Goal: Information Seeking & Learning: Learn about a topic

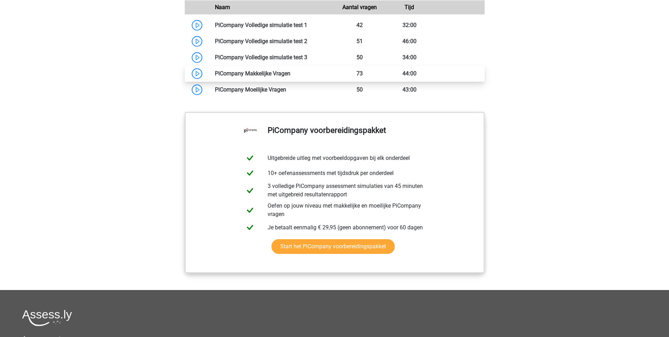
scroll to position [639, 0]
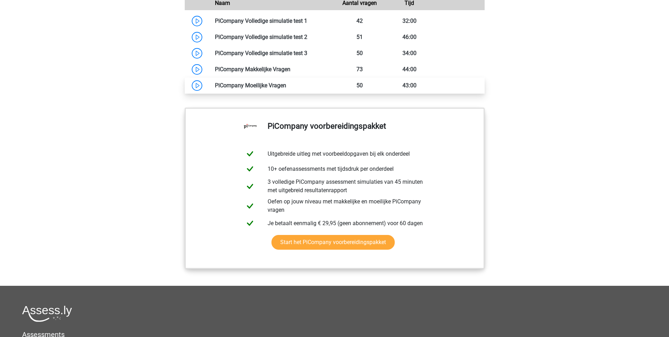
click at [286, 89] on link at bounding box center [286, 85] width 0 height 7
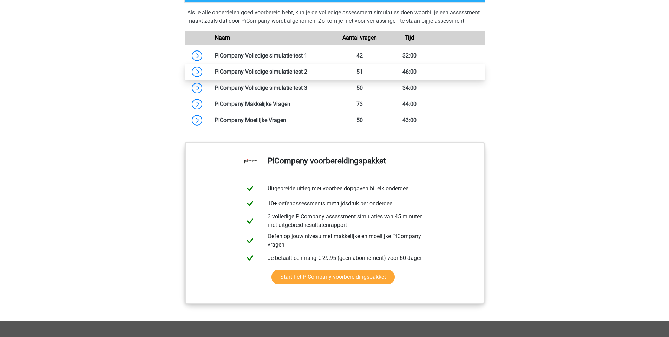
scroll to position [604, 0]
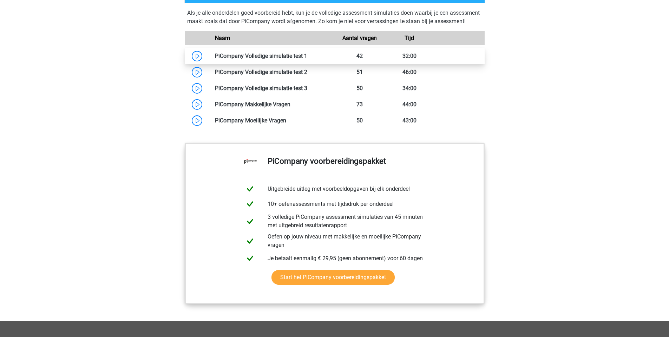
click at [307, 59] on link at bounding box center [307, 56] width 0 height 7
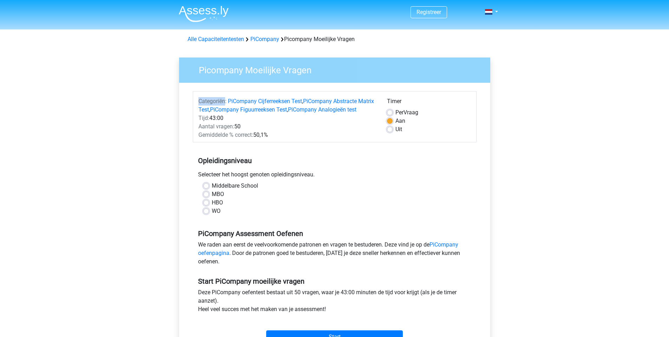
click at [198, 101] on span "Categoriën:" at bounding box center [212, 101] width 28 height 7
click at [242, 199] on div "MBO" at bounding box center [334, 194] width 263 height 8
click at [212, 216] on label "WO" at bounding box center [216, 211] width 9 height 8
click at [209, 214] on input "WO" at bounding box center [206, 210] width 6 height 7
radio input "true"
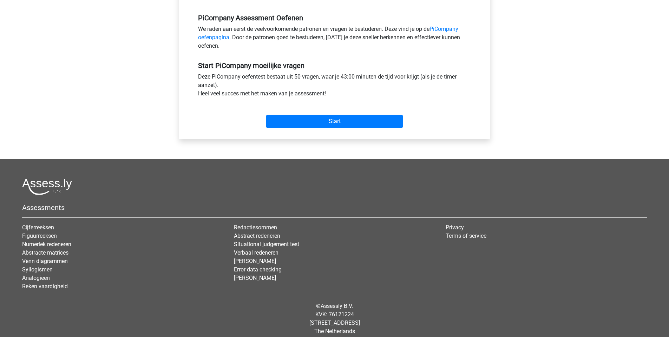
scroll to position [231, 0]
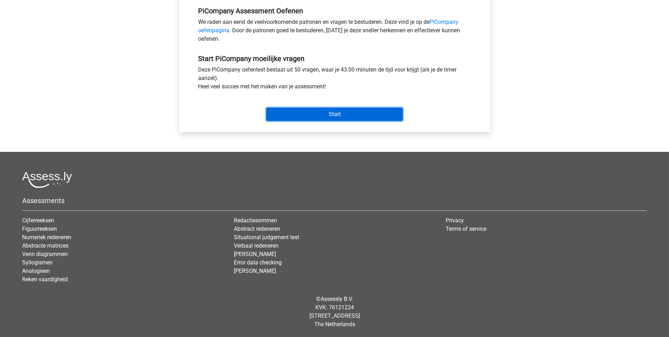
click at [343, 112] on input "Start" at bounding box center [334, 114] width 137 height 13
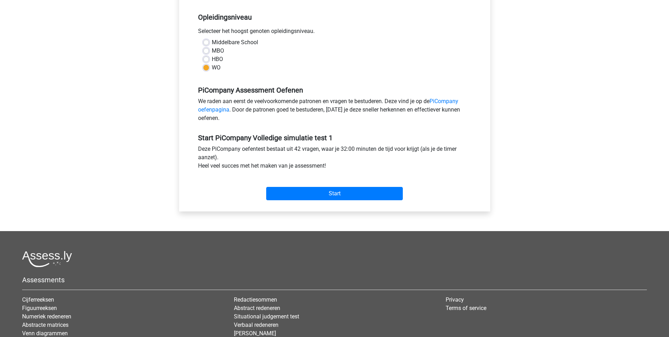
scroll to position [141, 0]
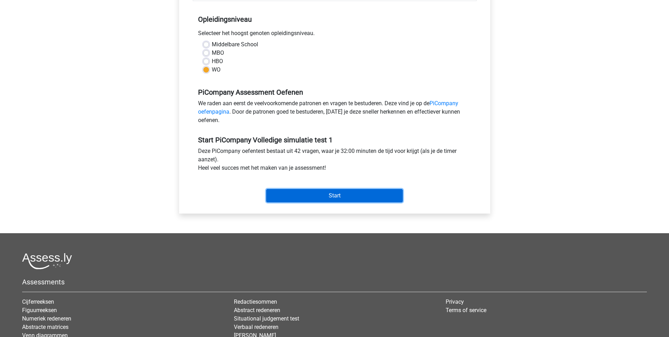
click at [299, 202] on input "Start" at bounding box center [334, 195] width 137 height 13
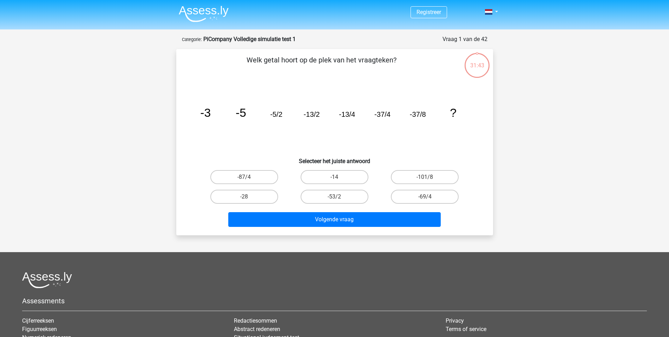
click at [425, 179] on input "-101/8" at bounding box center [427, 179] width 5 height 5
radio input "true"
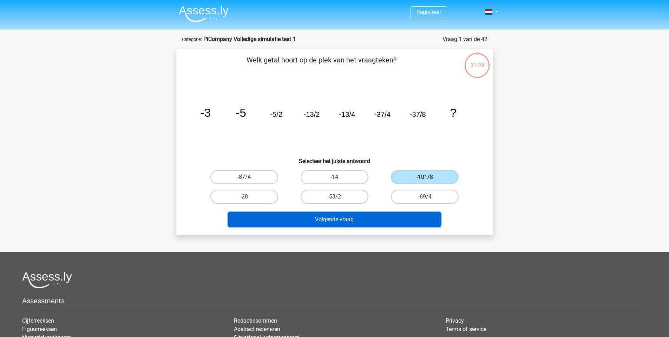
click at [315, 220] on button "Volgende vraag" at bounding box center [334, 219] width 212 height 15
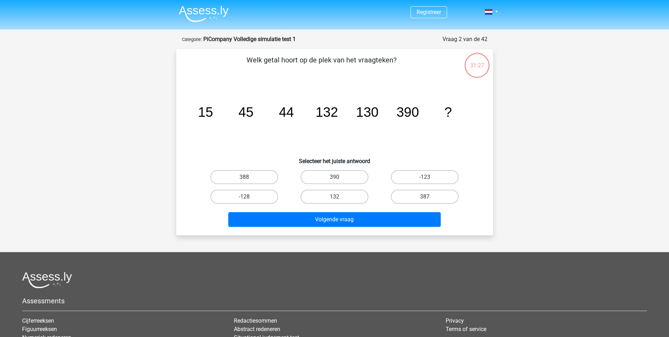
scroll to position [35, 0]
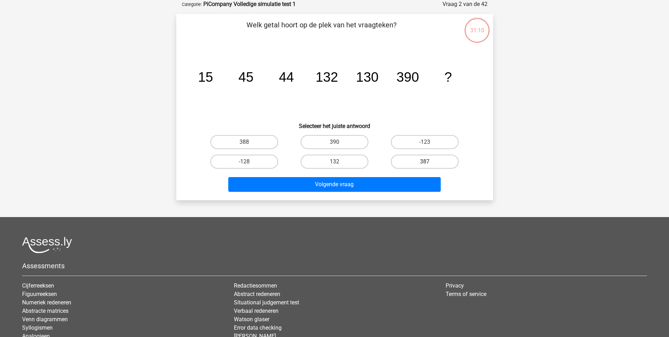
click at [394, 161] on label "387" at bounding box center [425, 162] width 68 height 14
click at [425, 162] on input "387" at bounding box center [427, 164] width 5 height 5
radio input "true"
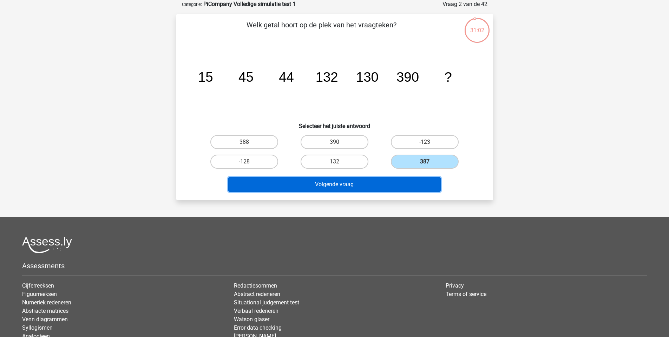
click at [381, 190] on button "Volgende vraag" at bounding box center [334, 184] width 212 height 15
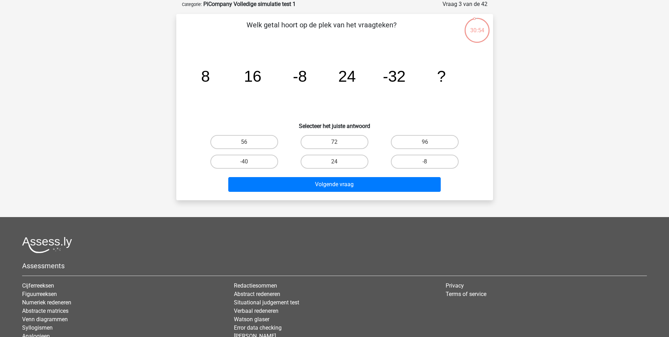
scroll to position [0, 0]
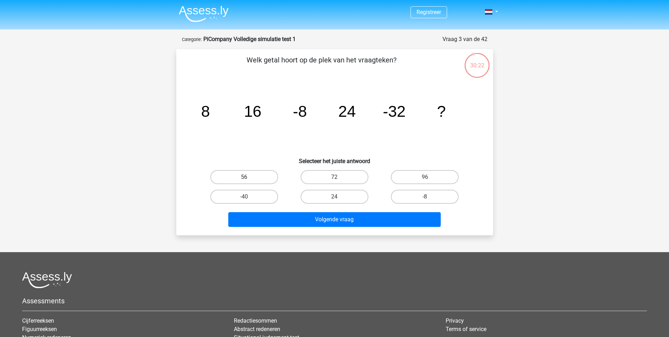
click at [260, 173] on label "56" at bounding box center [244, 177] width 68 height 14
click at [249, 177] on input "56" at bounding box center [246, 179] width 5 height 5
radio input "true"
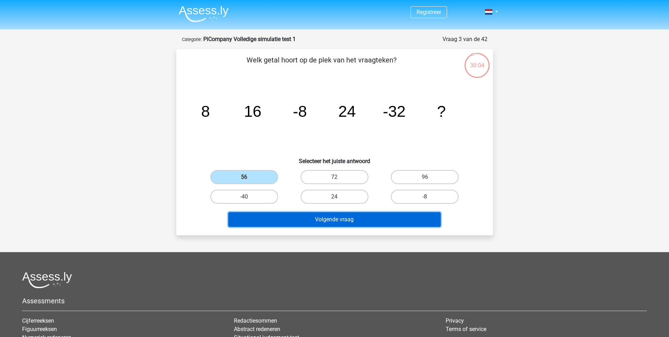
click at [327, 223] on button "Volgende vraag" at bounding box center [334, 219] width 212 height 15
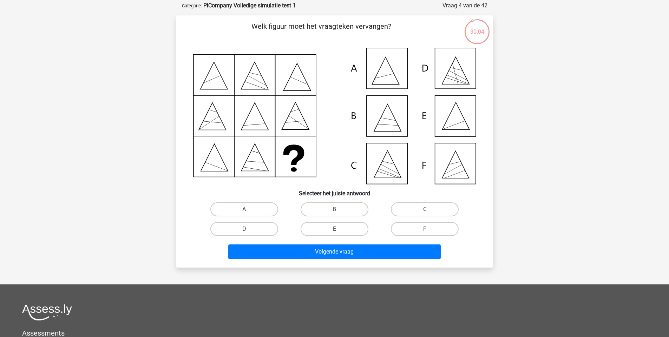
scroll to position [35, 0]
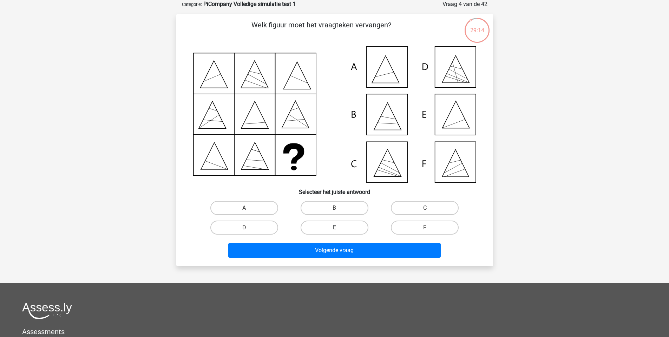
click at [329, 231] on label "E" at bounding box center [335, 228] width 68 height 14
click at [334, 231] on input "E" at bounding box center [336, 230] width 5 height 5
radio input "true"
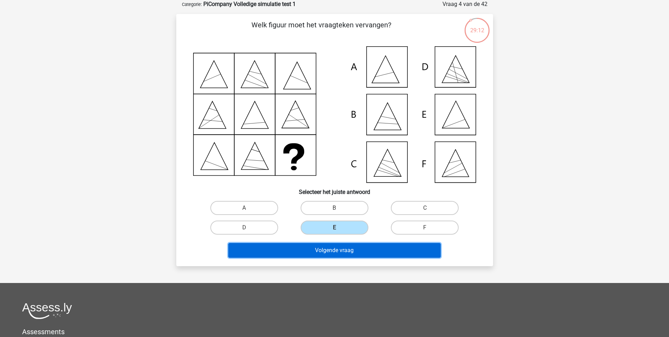
click at [335, 253] on button "Volgende vraag" at bounding box center [334, 250] width 212 height 15
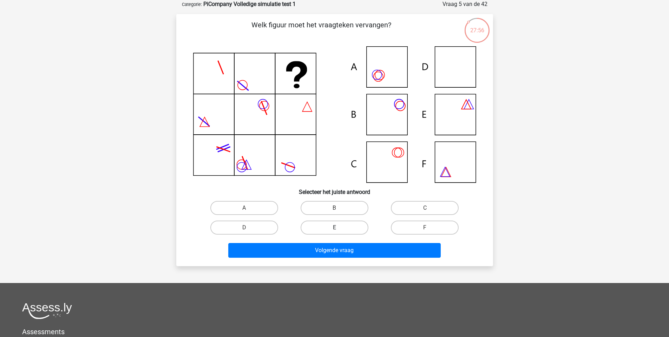
click at [343, 229] on label "E" at bounding box center [335, 228] width 68 height 14
click at [339, 229] on input "E" at bounding box center [336, 230] width 5 height 5
radio input "true"
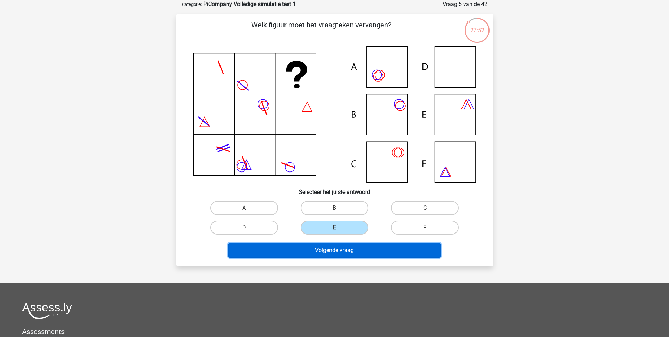
click at [330, 253] on button "Volgende vraag" at bounding box center [334, 250] width 212 height 15
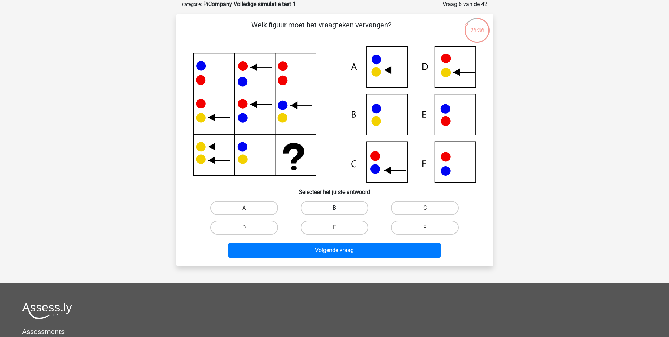
click at [328, 204] on label "B" at bounding box center [335, 208] width 68 height 14
click at [334, 208] on input "B" at bounding box center [336, 210] width 5 height 5
radio input "true"
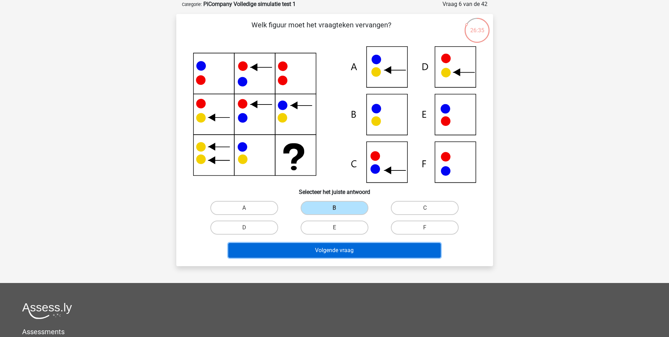
click at [309, 250] on button "Volgende vraag" at bounding box center [334, 250] width 212 height 15
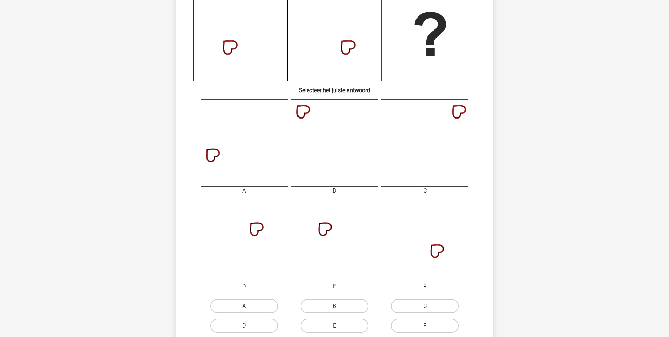
scroll to position [192, 0]
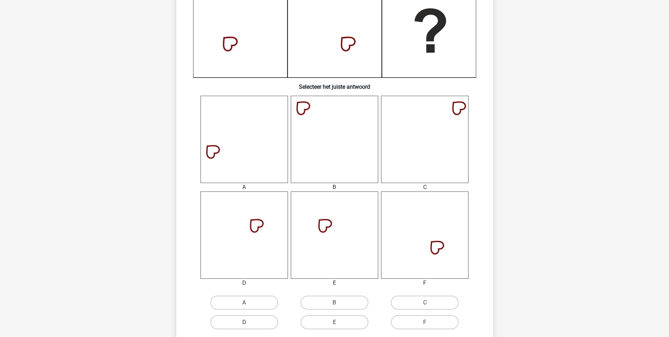
click at [259, 326] on label "D" at bounding box center [244, 323] width 68 height 14
click at [249, 326] on input "D" at bounding box center [246, 325] width 5 height 5
radio input "true"
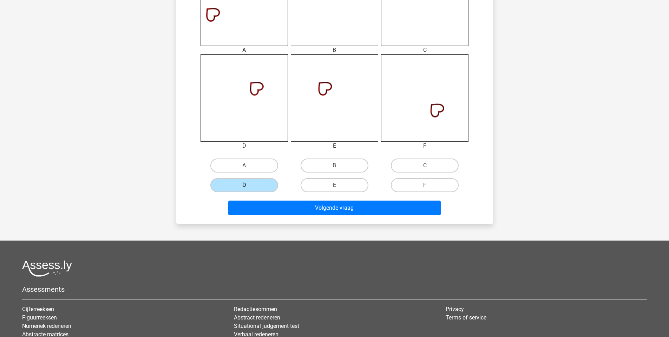
scroll to position [331, 0]
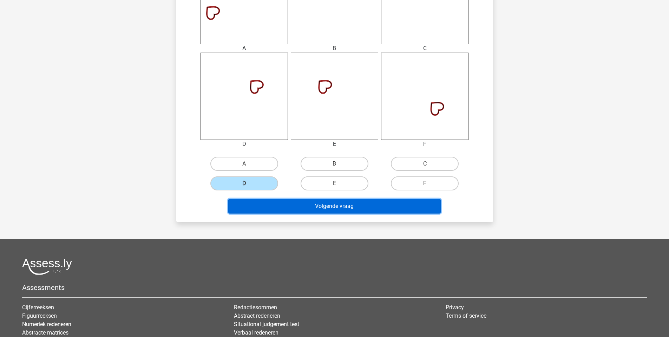
click at [348, 207] on button "Volgende vraag" at bounding box center [334, 206] width 212 height 15
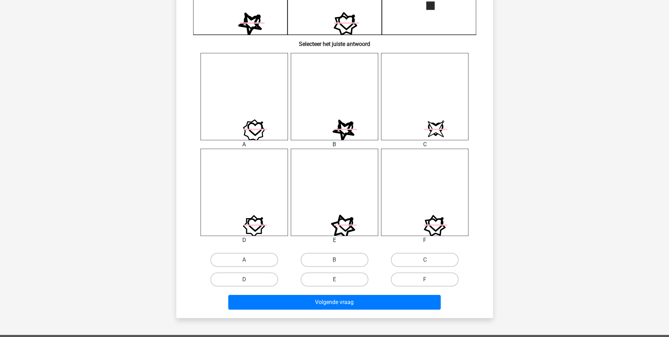
scroll to position [238, 0]
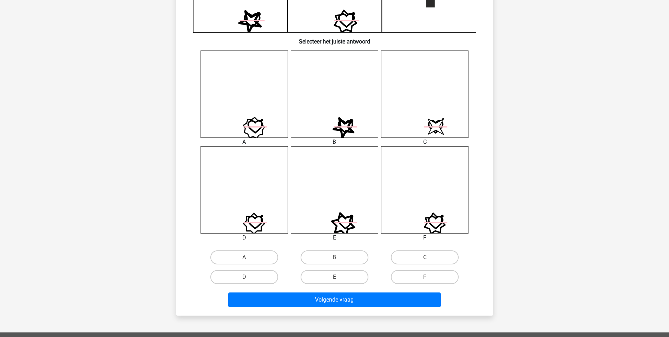
click at [332, 191] on icon at bounding box center [334, 189] width 87 height 87
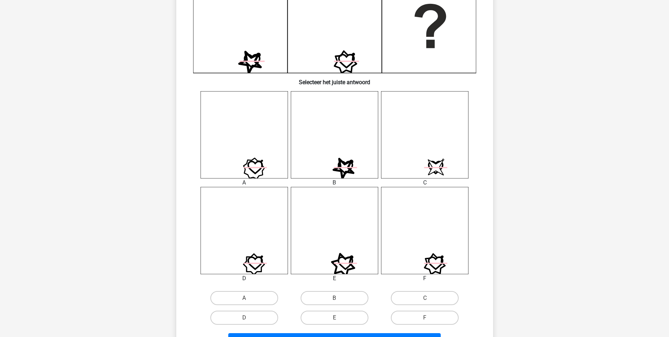
scroll to position [201, 0]
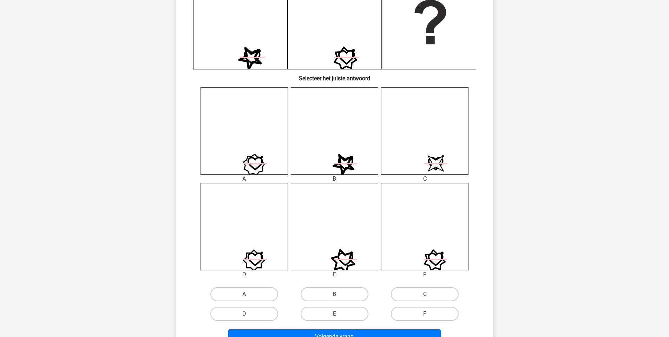
click at [326, 155] on icon at bounding box center [334, 130] width 87 height 87
click at [324, 296] on label "B" at bounding box center [335, 295] width 68 height 14
click at [334, 296] on input "B" at bounding box center [336, 297] width 5 height 5
radio input "true"
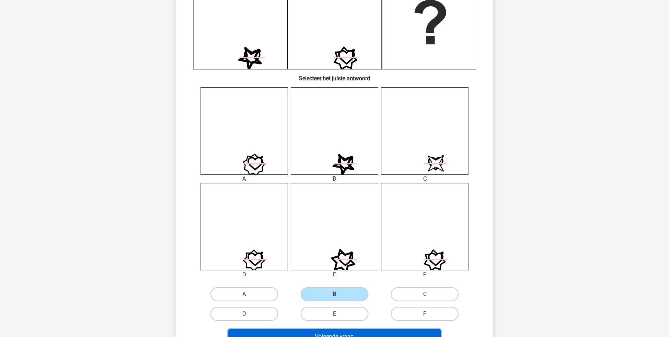
click at [320, 337] on button "Volgende vraag" at bounding box center [334, 337] width 212 height 15
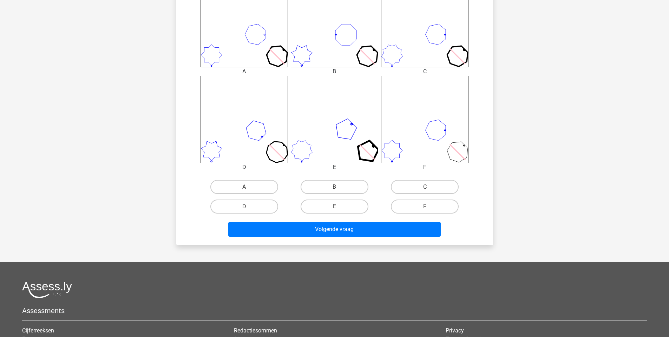
scroll to position [310, 0]
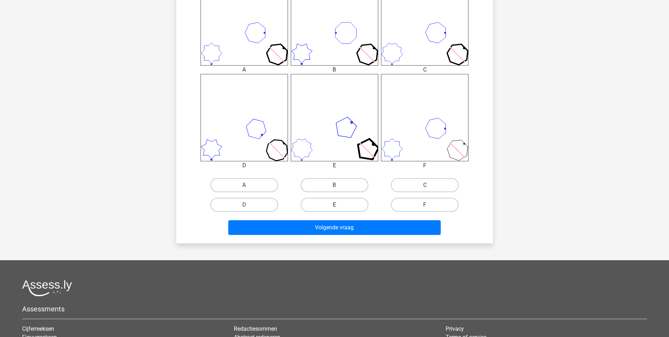
click at [351, 206] on label "E" at bounding box center [335, 205] width 68 height 14
click at [339, 206] on input "E" at bounding box center [336, 207] width 5 height 5
radio input "true"
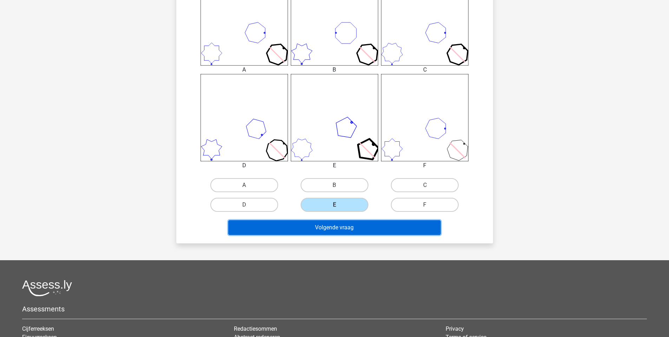
click at [337, 225] on button "Volgende vraag" at bounding box center [334, 227] width 212 height 15
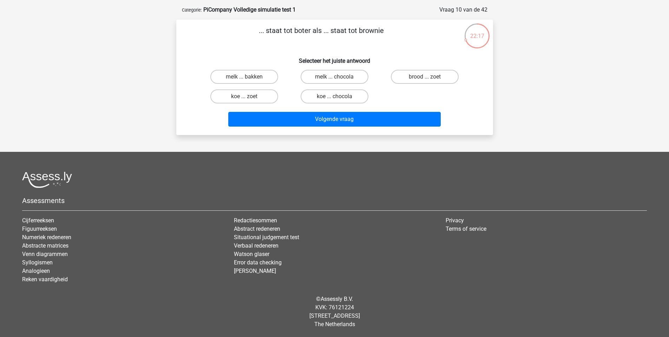
scroll to position [0, 0]
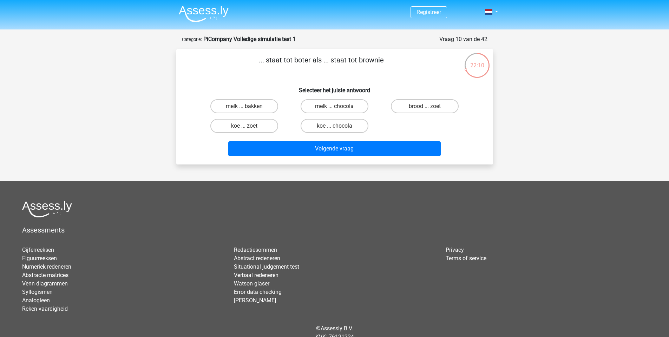
click at [337, 107] on input "melk ... chocola" at bounding box center [336, 108] width 5 height 5
radio input "true"
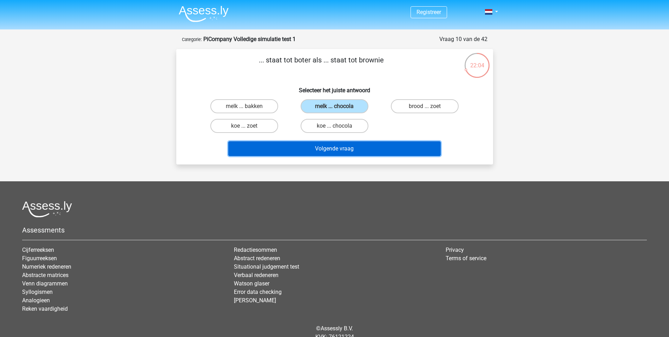
click at [349, 149] on button "Volgende vraag" at bounding box center [334, 148] width 212 height 15
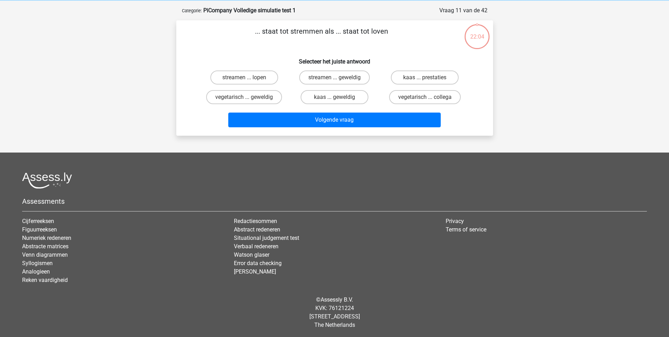
scroll to position [29, 0]
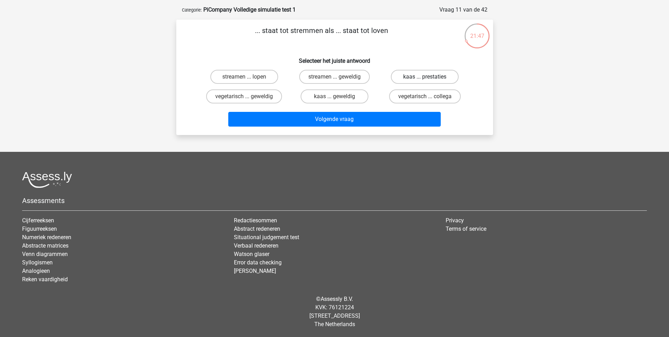
click at [418, 78] on label "kaas ... prestaties" at bounding box center [425, 77] width 68 height 14
click at [425, 78] on input "kaas ... prestaties" at bounding box center [427, 79] width 5 height 5
radio input "true"
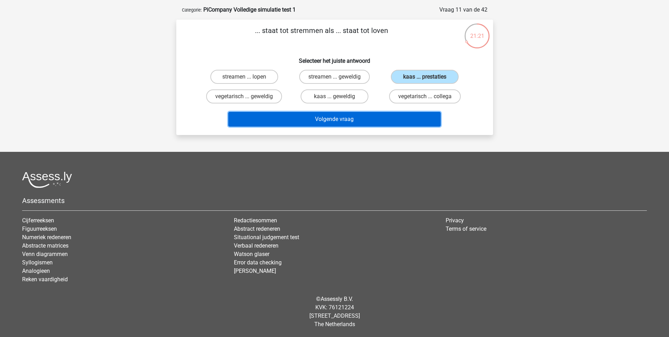
click at [344, 120] on button "Volgende vraag" at bounding box center [334, 119] width 212 height 15
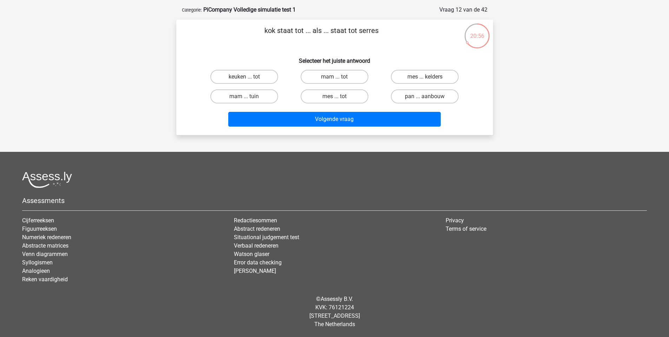
click at [372, 30] on p "kok staat tot ... als ... staat tot serres" at bounding box center [321, 35] width 268 height 21
copy p "serres"
click at [413, 96] on label "pan ... aanbouw" at bounding box center [425, 97] width 68 height 14
click at [425, 97] on input "pan ... aanbouw" at bounding box center [427, 99] width 5 height 5
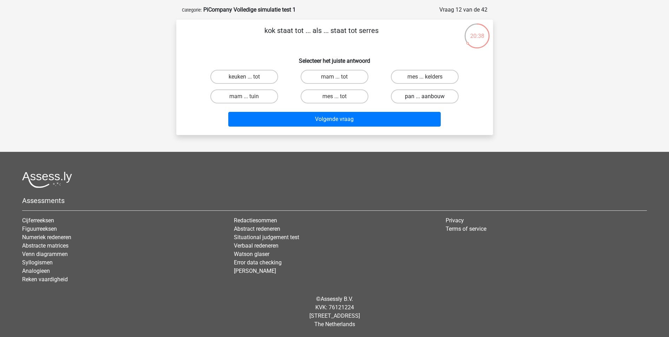
radio input "true"
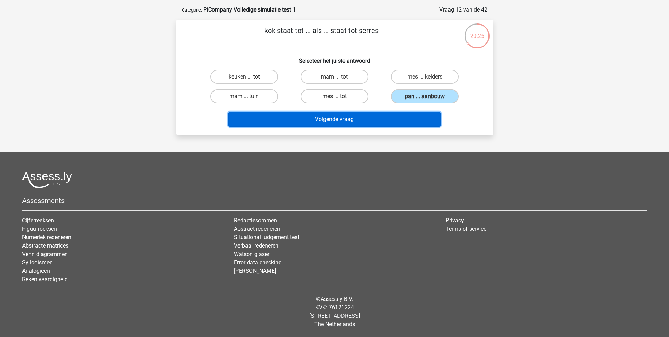
click at [341, 121] on button "Volgende vraag" at bounding box center [334, 119] width 212 height 15
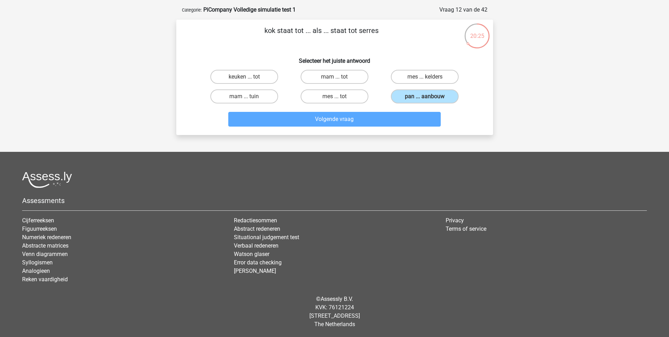
scroll to position [35, 0]
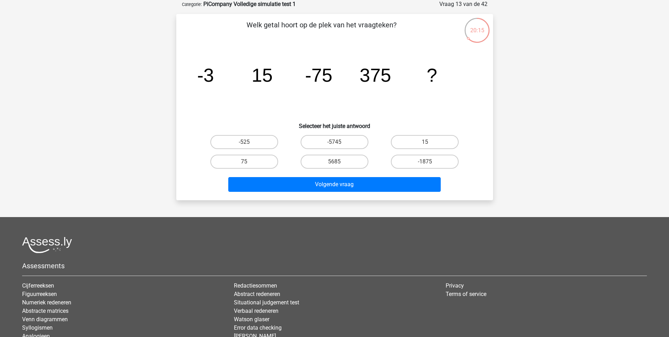
click at [323, 74] on tspan "-75" at bounding box center [318, 75] width 27 height 21
click at [369, 77] on tspan "375" at bounding box center [376, 75] width 32 height 21
click at [416, 163] on label "-1875" at bounding box center [425, 162] width 68 height 14
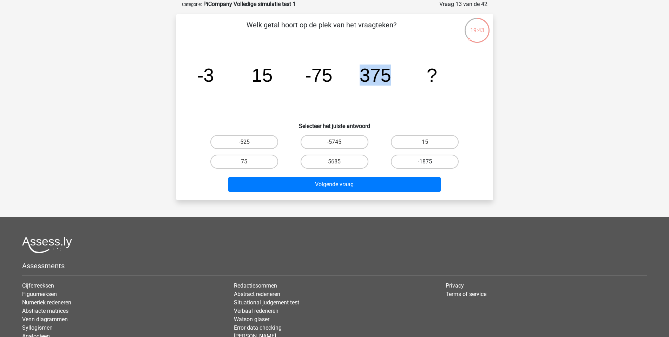
click at [425, 163] on input "-1875" at bounding box center [427, 164] width 5 height 5
radio input "true"
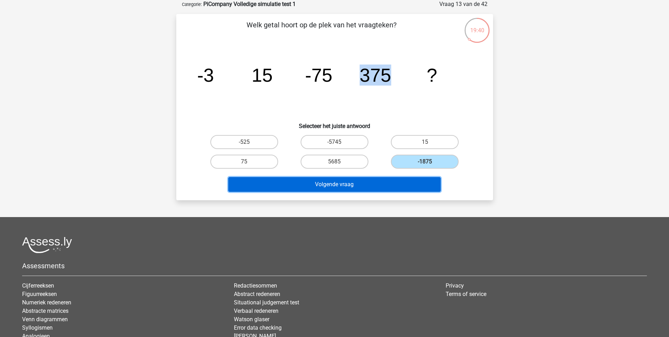
click at [353, 181] on button "Volgende vraag" at bounding box center [334, 184] width 212 height 15
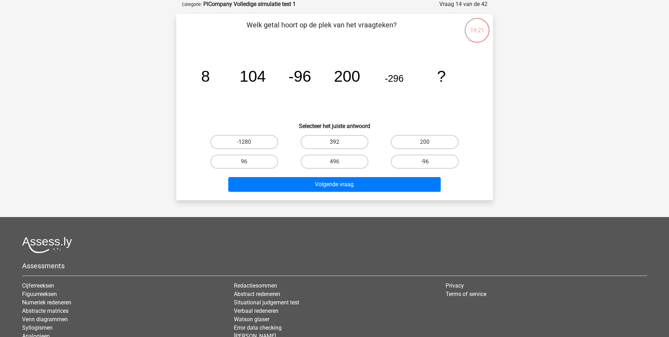
click at [340, 145] on label "392" at bounding box center [335, 142] width 68 height 14
click at [339, 145] on input "392" at bounding box center [336, 144] width 5 height 5
radio input "true"
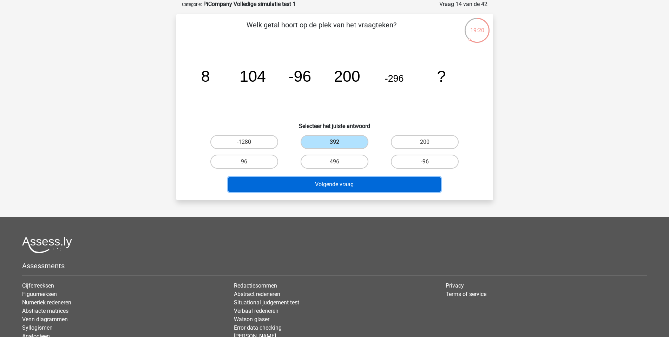
click at [331, 189] on button "Volgende vraag" at bounding box center [334, 184] width 212 height 15
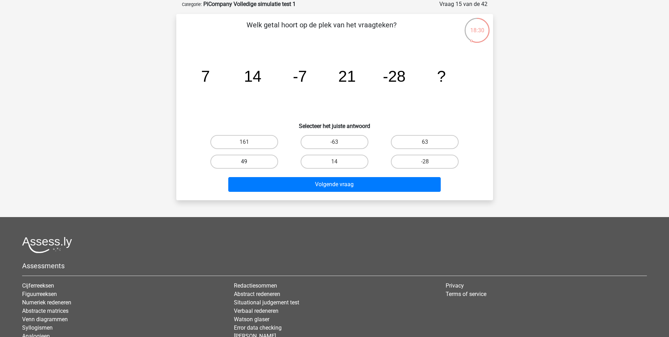
click at [261, 160] on label "49" at bounding box center [244, 162] width 68 height 14
click at [249, 162] on input "49" at bounding box center [246, 164] width 5 height 5
radio input "true"
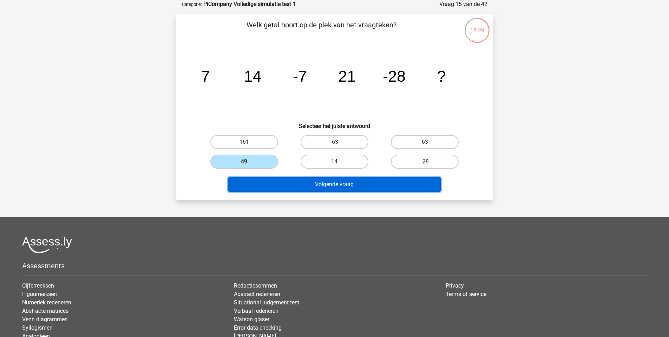
click at [343, 179] on button "Volgende vraag" at bounding box center [334, 184] width 212 height 15
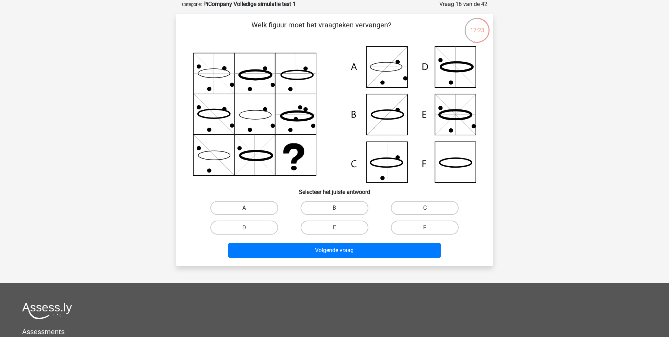
click at [398, 84] on icon at bounding box center [334, 114] width 283 height 137
click at [242, 207] on label "A" at bounding box center [244, 208] width 68 height 14
click at [244, 208] on input "A" at bounding box center [246, 210] width 5 height 5
radio input "true"
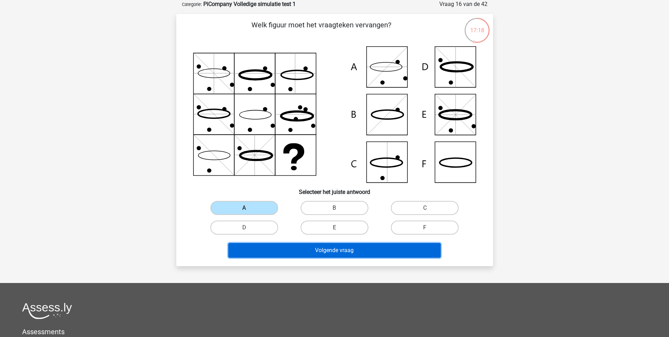
click at [317, 252] on button "Volgende vraag" at bounding box center [334, 250] width 212 height 15
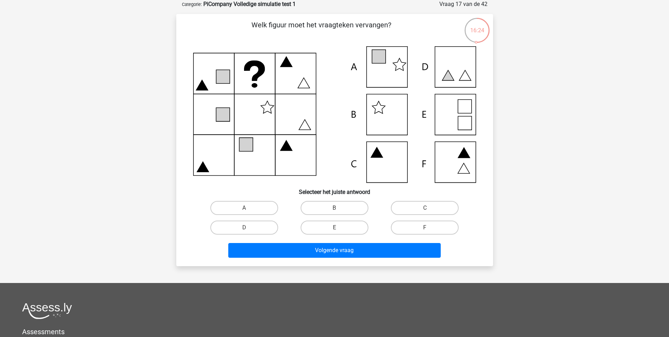
click at [380, 66] on icon at bounding box center [334, 114] width 283 height 137
click at [254, 204] on label "A" at bounding box center [244, 208] width 68 height 14
click at [249, 208] on input "A" at bounding box center [246, 210] width 5 height 5
radio input "true"
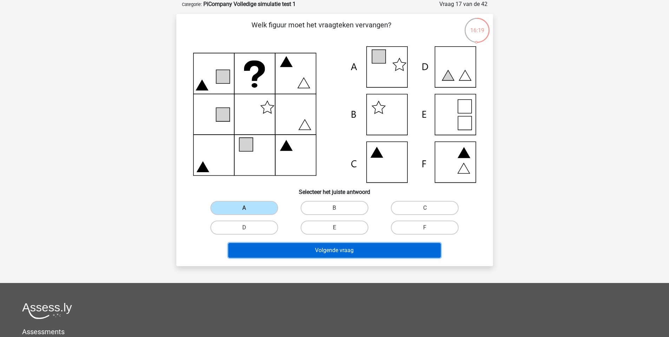
click at [329, 253] on button "Volgende vraag" at bounding box center [334, 250] width 212 height 15
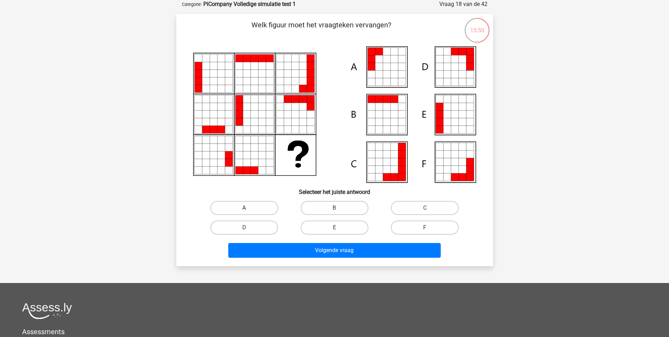
click at [256, 206] on label "A" at bounding box center [244, 208] width 68 height 14
click at [249, 208] on input "A" at bounding box center [246, 210] width 5 height 5
radio input "true"
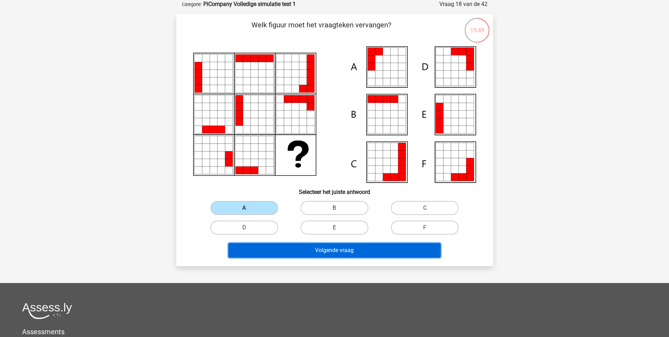
click at [350, 248] on button "Volgende vraag" at bounding box center [334, 250] width 212 height 15
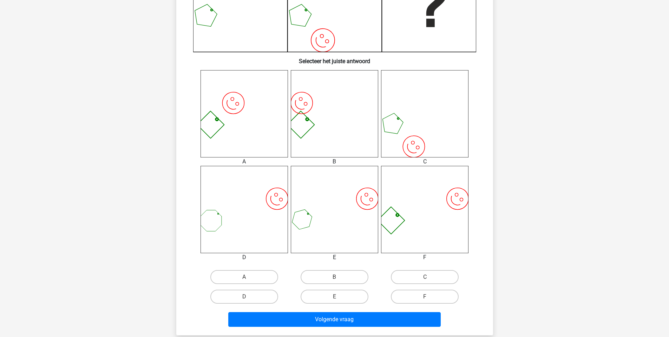
scroll to position [223, 0]
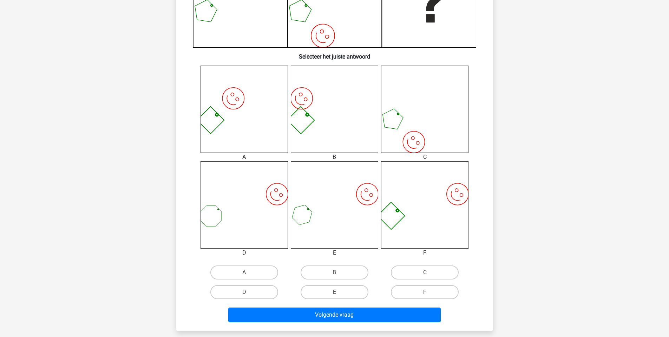
click at [333, 297] on label "E" at bounding box center [335, 292] width 68 height 14
click at [334, 297] on input "E" at bounding box center [336, 294] width 5 height 5
radio input "true"
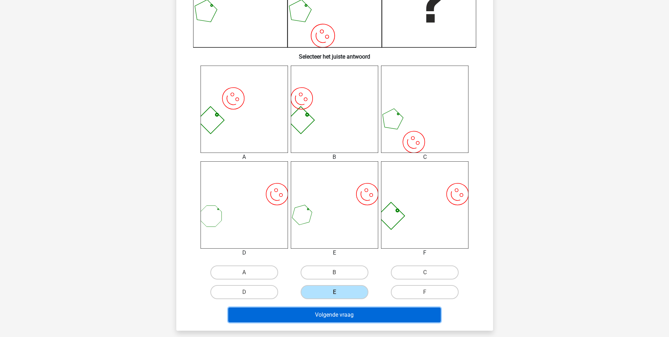
click at [334, 317] on button "Volgende vraag" at bounding box center [334, 315] width 212 height 15
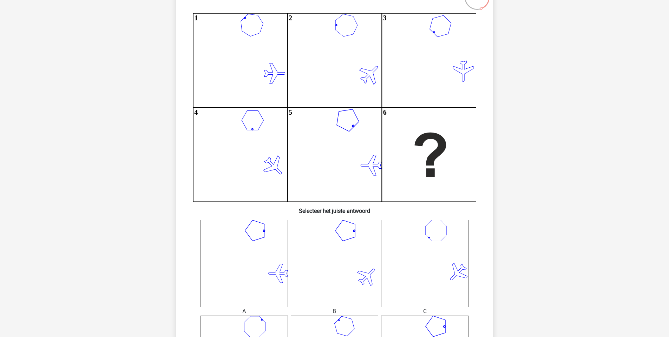
scroll to position [67, 0]
click at [255, 117] on icon "1 2 3 4 5 6" at bounding box center [334, 109] width 283 height 189
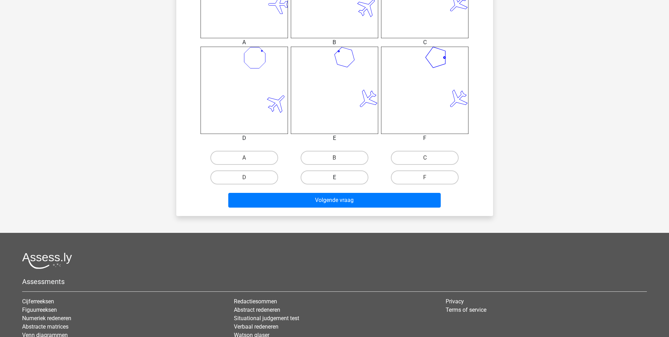
scroll to position [336, 0]
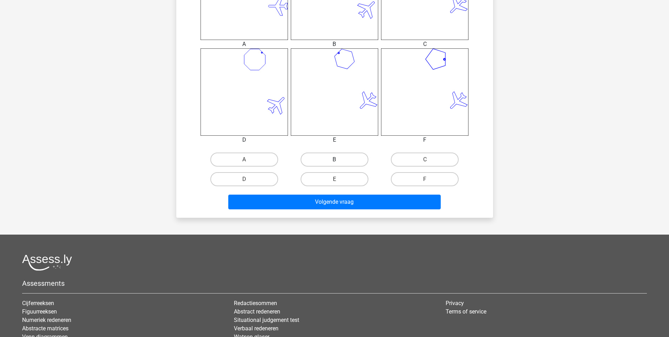
click at [337, 164] on label "B" at bounding box center [335, 160] width 68 height 14
click at [337, 164] on input "B" at bounding box center [336, 162] width 5 height 5
radio input "true"
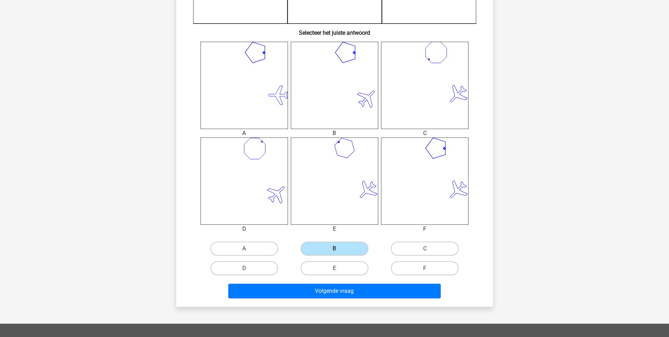
scroll to position [247, 0]
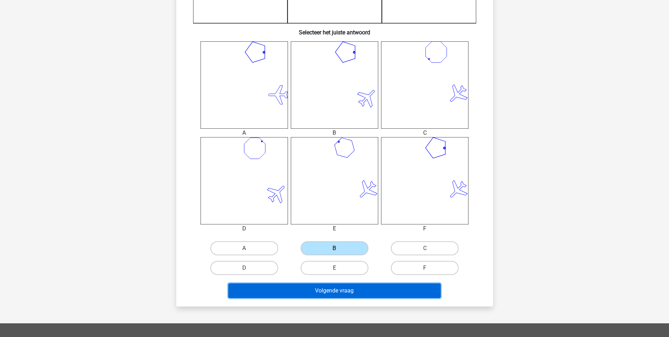
click at [347, 295] on button "Volgende vraag" at bounding box center [334, 291] width 212 height 15
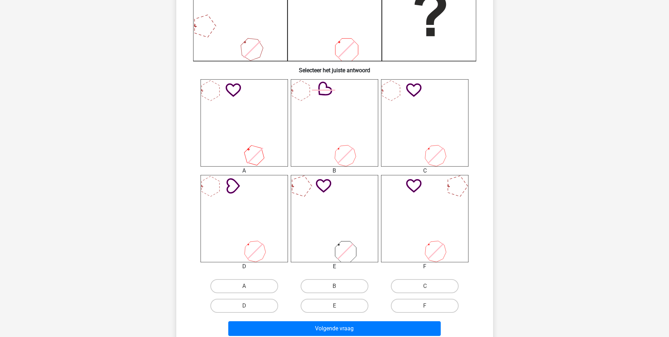
scroll to position [210, 0]
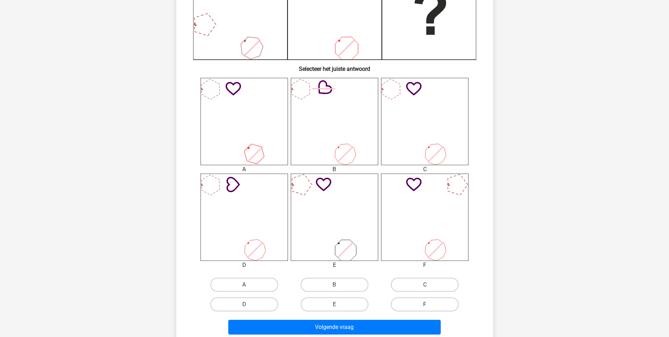
click at [245, 287] on input "A" at bounding box center [246, 287] width 5 height 5
radio input "true"
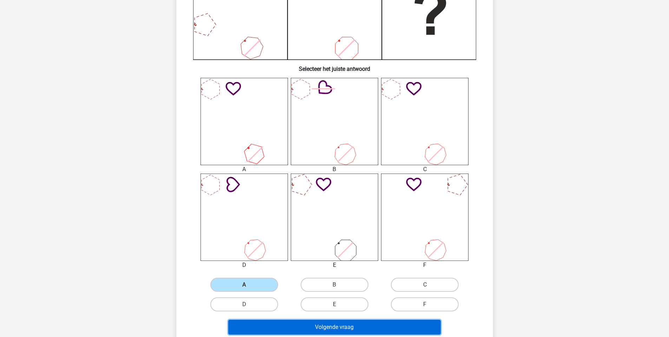
click at [302, 325] on button "Volgende vraag" at bounding box center [334, 327] width 212 height 15
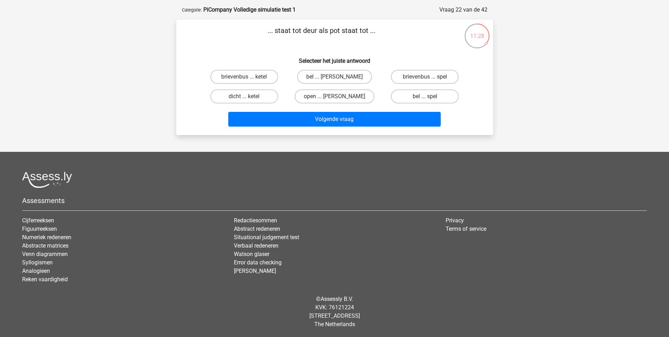
scroll to position [0, 0]
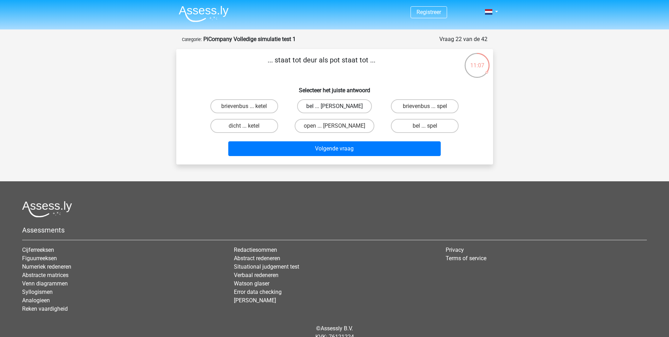
click at [327, 107] on label "bel ... spaar" at bounding box center [334, 106] width 75 height 14
click at [334, 107] on input "bel ... spaar" at bounding box center [336, 108] width 5 height 5
radio input "true"
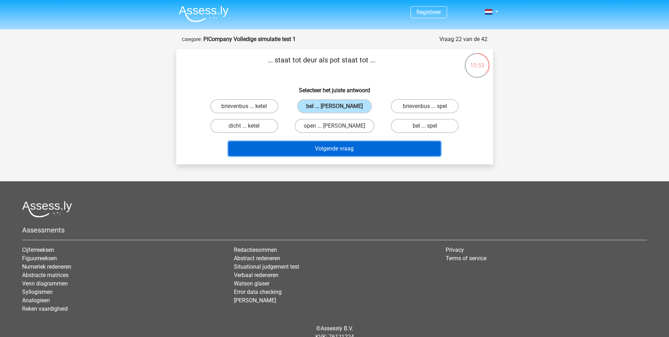
click at [329, 148] on button "Volgende vraag" at bounding box center [334, 148] width 212 height 15
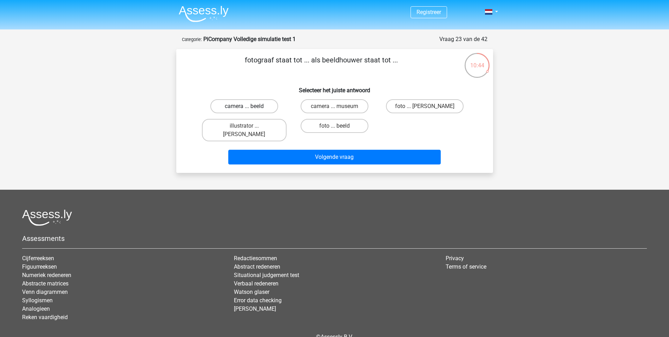
click at [249, 110] on label "camera ... beeld" at bounding box center [244, 106] width 68 height 14
click at [249, 110] on input "camera ... beeld" at bounding box center [246, 108] width 5 height 5
radio input "true"
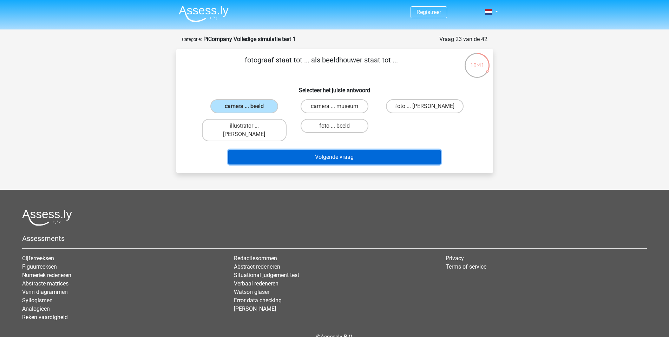
click at [288, 152] on button "Volgende vraag" at bounding box center [334, 157] width 212 height 15
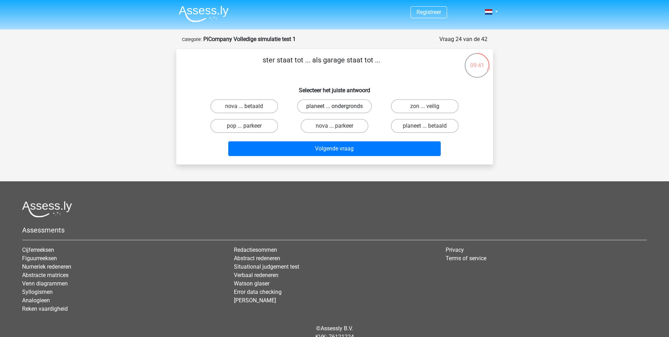
click at [364, 106] on label "planeet ... ondergronds" at bounding box center [334, 106] width 75 height 14
click at [339, 106] on input "planeet ... ondergronds" at bounding box center [336, 108] width 5 height 5
radio input "true"
click at [237, 128] on label "pop ... parkeer" at bounding box center [244, 126] width 68 height 14
click at [244, 128] on input "pop ... parkeer" at bounding box center [246, 128] width 5 height 5
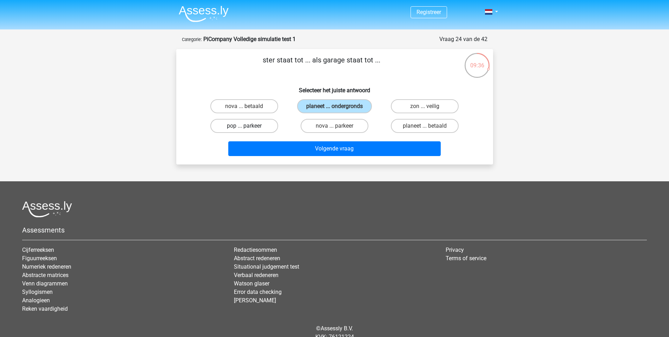
radio input "true"
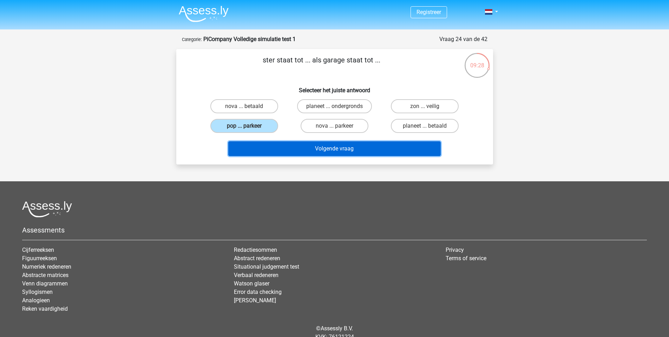
click at [302, 144] on button "Volgende vraag" at bounding box center [334, 148] width 212 height 15
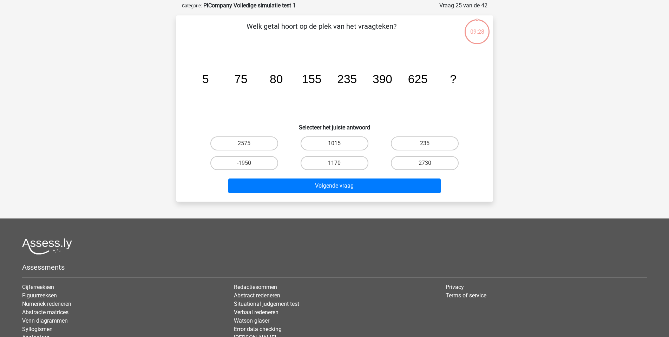
scroll to position [35, 0]
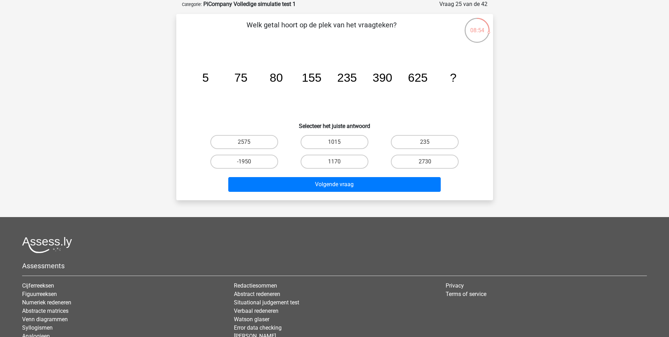
click at [383, 74] on tspan "390" at bounding box center [382, 77] width 20 height 13
click at [342, 143] on label "1015" at bounding box center [335, 142] width 68 height 14
click at [339, 143] on input "1015" at bounding box center [336, 144] width 5 height 5
radio input "true"
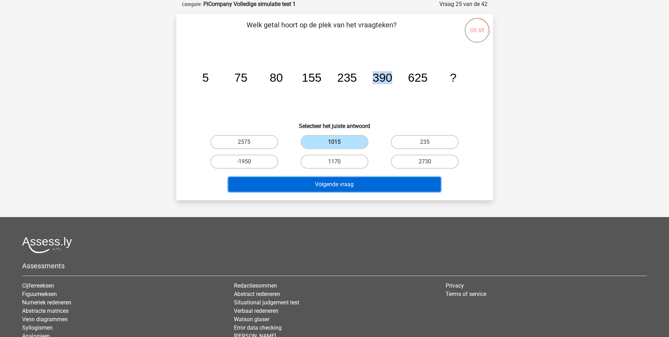
click at [350, 184] on button "Volgende vraag" at bounding box center [334, 184] width 212 height 15
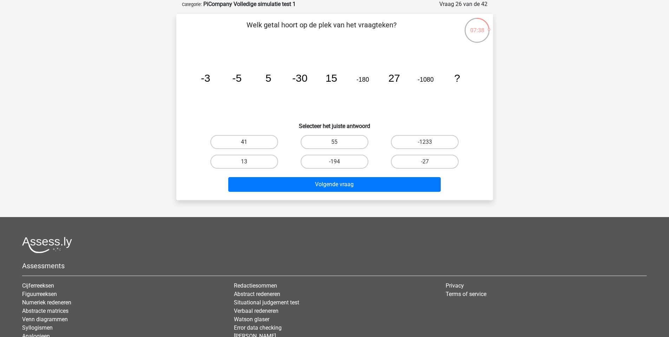
click at [262, 143] on label "41" at bounding box center [244, 142] width 68 height 14
click at [249, 143] on input "41" at bounding box center [246, 144] width 5 height 5
radio input "true"
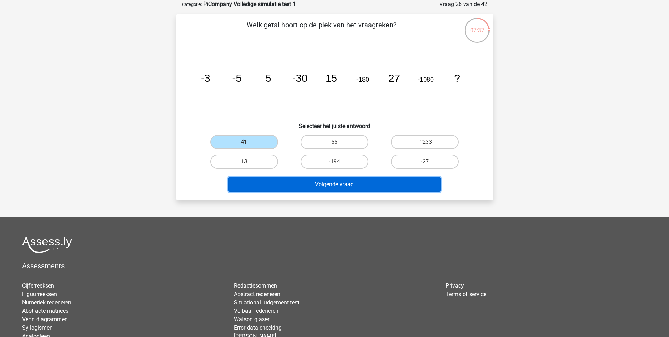
click at [338, 180] on button "Volgende vraag" at bounding box center [334, 184] width 212 height 15
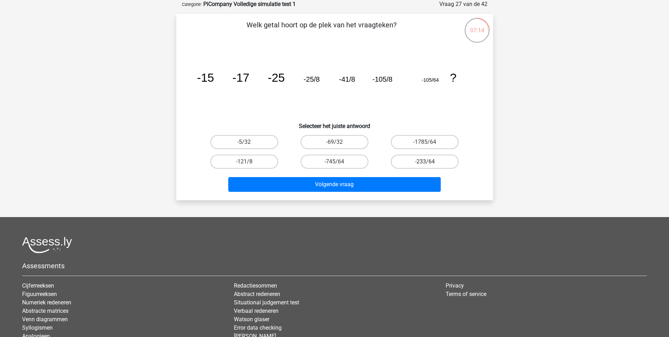
click at [416, 165] on label "-233/64" at bounding box center [425, 162] width 68 height 14
click at [425, 165] on input "-233/64" at bounding box center [427, 164] width 5 height 5
radio input "true"
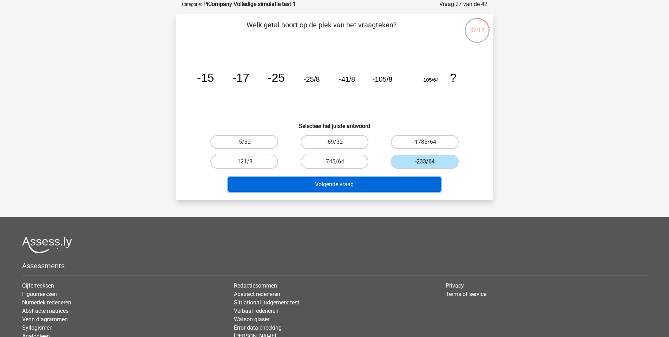
click at [398, 186] on button "Volgende vraag" at bounding box center [334, 184] width 212 height 15
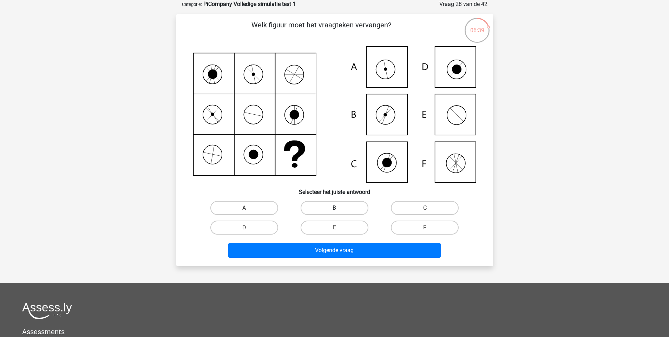
click at [345, 206] on label "B" at bounding box center [335, 208] width 68 height 14
click at [339, 208] on input "B" at bounding box center [336, 210] width 5 height 5
radio input "true"
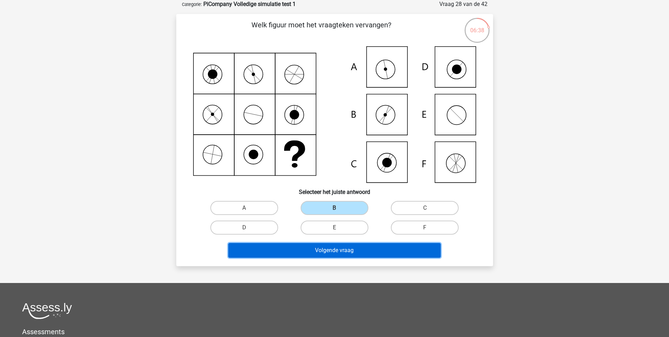
click at [339, 251] on button "Volgende vraag" at bounding box center [334, 250] width 212 height 15
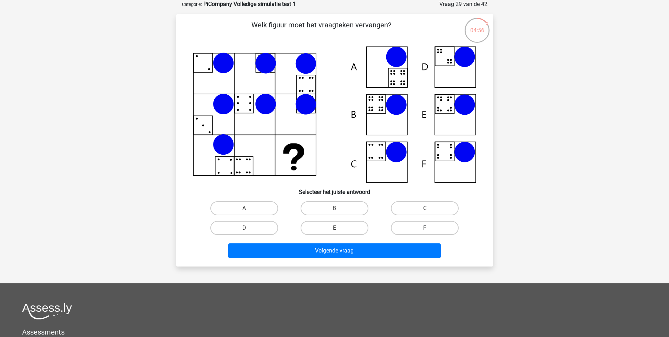
click at [424, 226] on label "F" at bounding box center [425, 228] width 68 height 14
click at [425, 228] on input "F" at bounding box center [427, 230] width 5 height 5
radio input "true"
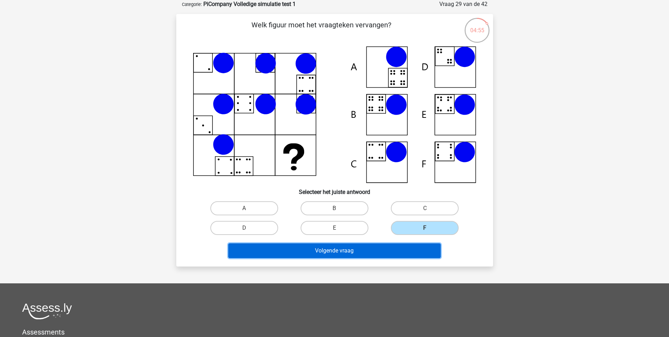
click at [413, 254] on button "Volgende vraag" at bounding box center [334, 251] width 212 height 15
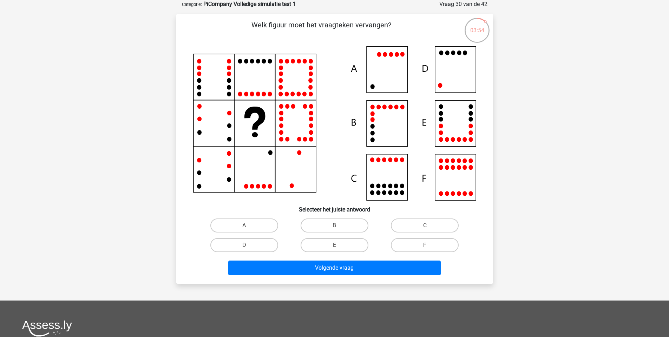
click at [453, 71] on icon at bounding box center [334, 123] width 283 height 154
click at [267, 249] on label "D" at bounding box center [244, 245] width 68 height 14
click at [249, 249] on input "D" at bounding box center [246, 247] width 5 height 5
radio input "true"
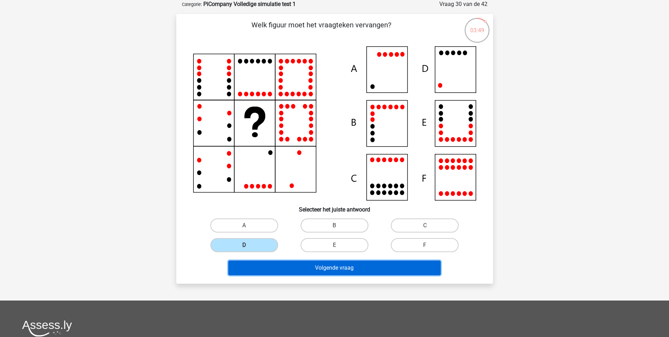
click at [319, 265] on button "Volgende vraag" at bounding box center [334, 268] width 212 height 15
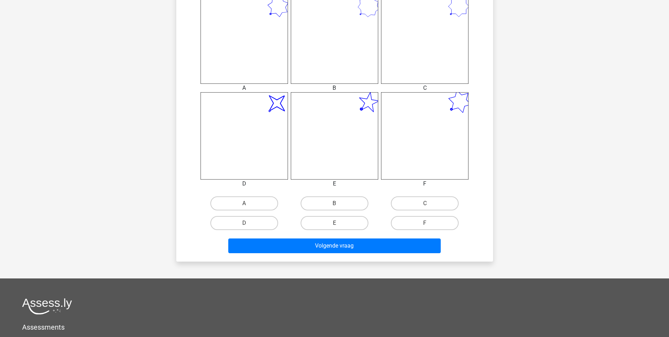
scroll to position [294, 0]
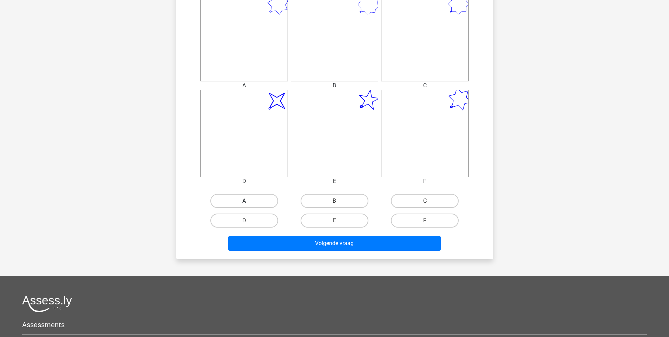
click at [254, 201] on label "A" at bounding box center [244, 201] width 68 height 14
click at [249, 201] on input "A" at bounding box center [246, 203] width 5 height 5
radio input "true"
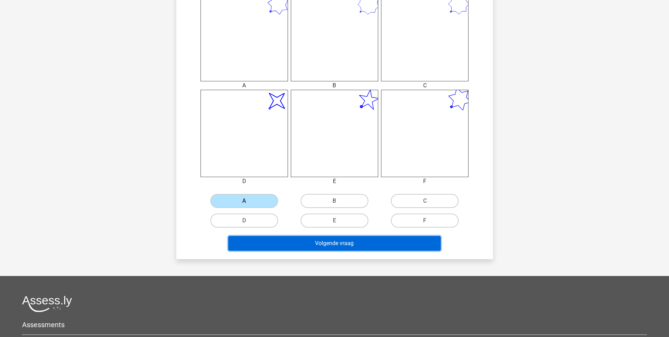
click at [348, 244] on button "Volgende vraag" at bounding box center [334, 243] width 212 height 15
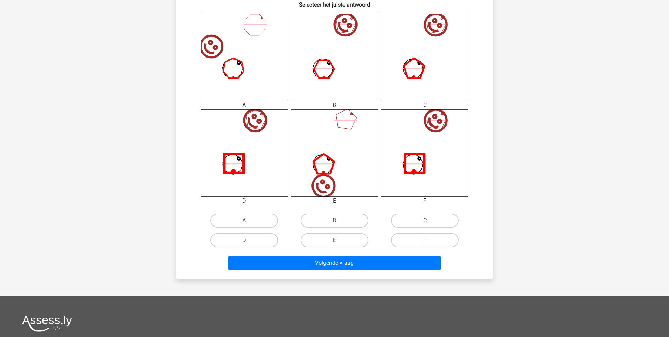
scroll to position [279, 0]
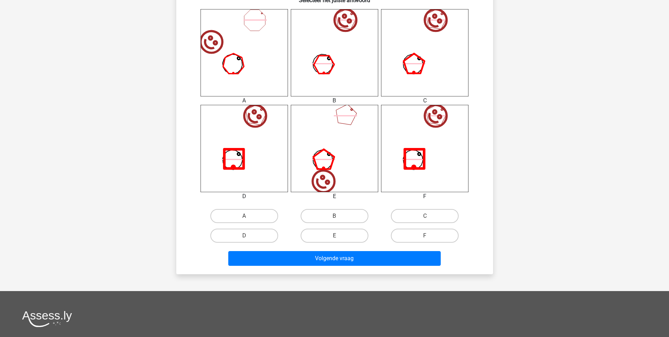
click at [338, 217] on input "B" at bounding box center [336, 218] width 5 height 5
radio input "true"
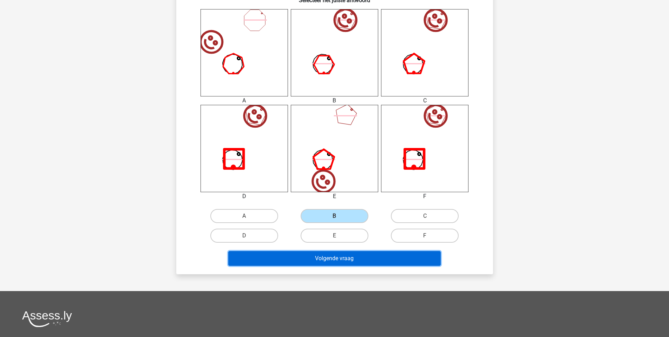
click at [332, 262] on button "Volgende vraag" at bounding box center [334, 258] width 212 height 15
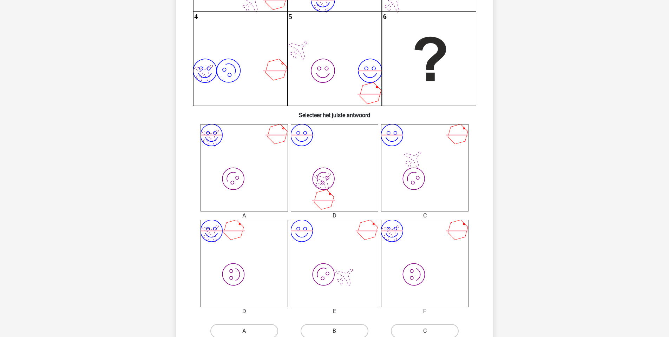
scroll to position [162, 0]
click at [250, 334] on label "A" at bounding box center [244, 334] width 68 height 14
click at [249, 334] on input "A" at bounding box center [246, 336] width 5 height 5
radio input "true"
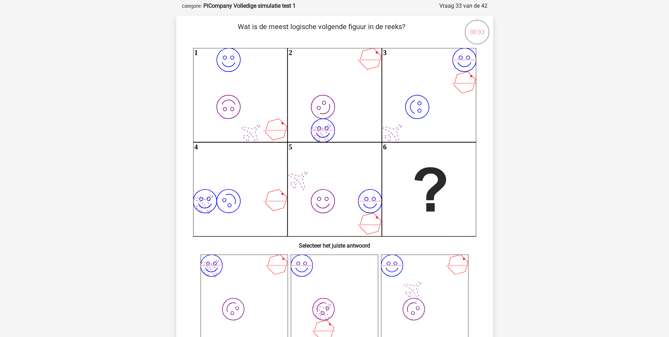
scroll to position [0, 0]
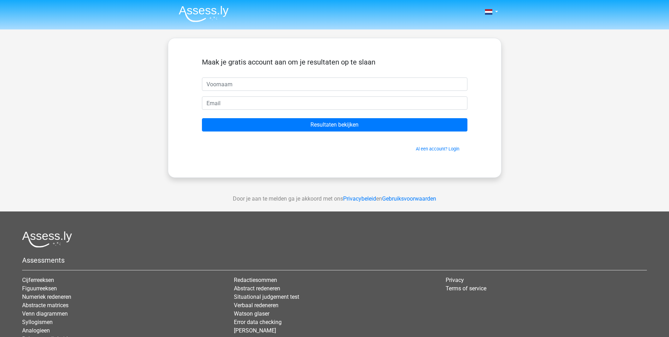
click at [309, 84] on input "text" at bounding box center [334, 84] width 265 height 13
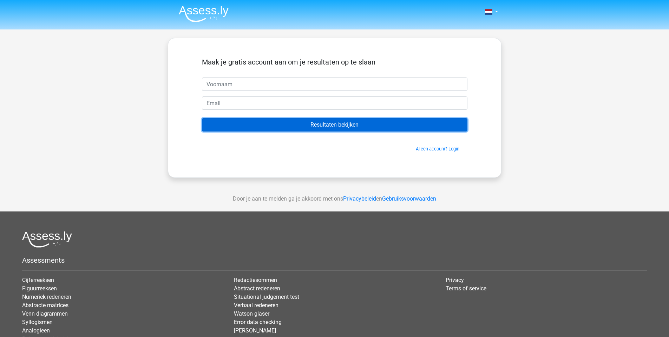
click at [345, 125] on input "Resultaten bekijken" at bounding box center [334, 124] width 265 height 13
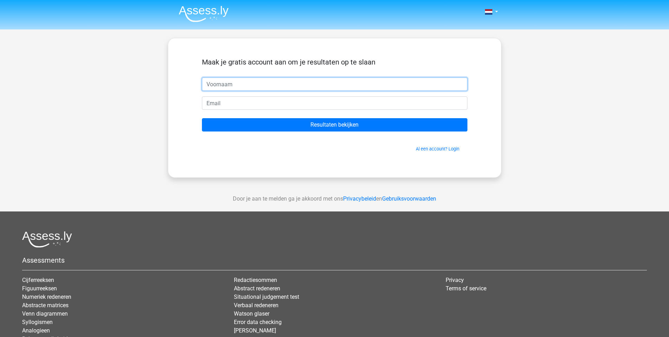
click at [295, 81] on input "text" at bounding box center [334, 84] width 265 height 13
type input "Koen"
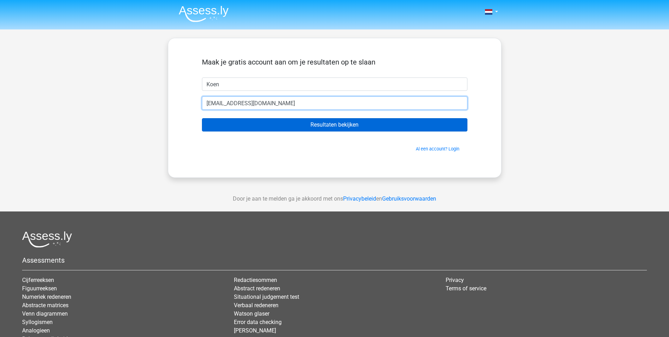
type input "[EMAIL_ADDRESS][DOMAIN_NAME]"
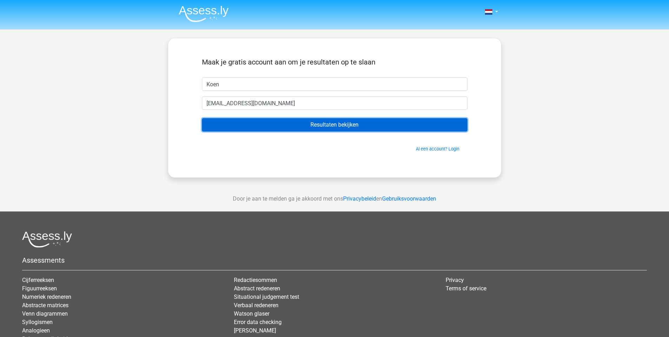
click at [354, 124] on input "Resultaten bekijken" at bounding box center [334, 124] width 265 height 13
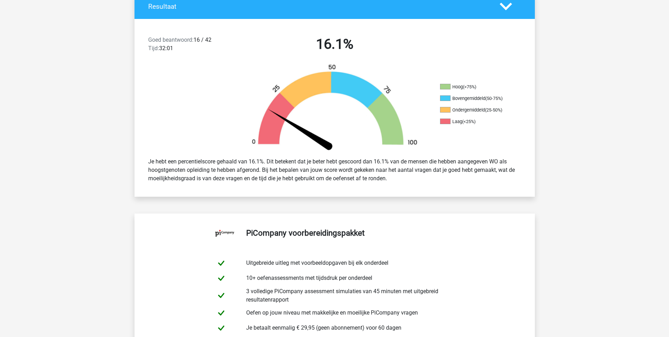
scroll to position [174, 0]
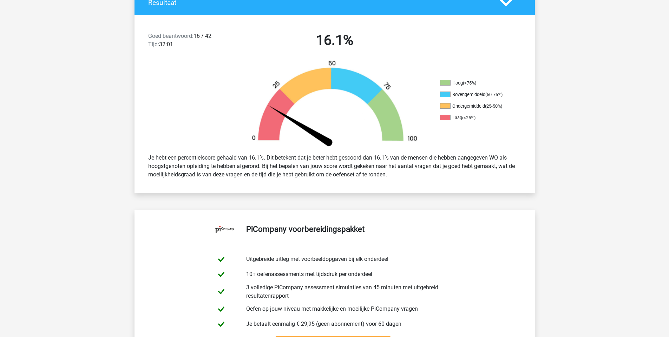
click at [219, 160] on div "Je hebt een percentielscore gehaald van 16.1%. Dit betekent dat je beter hebt g…" at bounding box center [334, 166] width 383 height 31
click at [325, 159] on div "Je hebt een percentielscore gehaald van 16.1%. Dit betekent dat je beter hebt g…" at bounding box center [334, 166] width 383 height 31
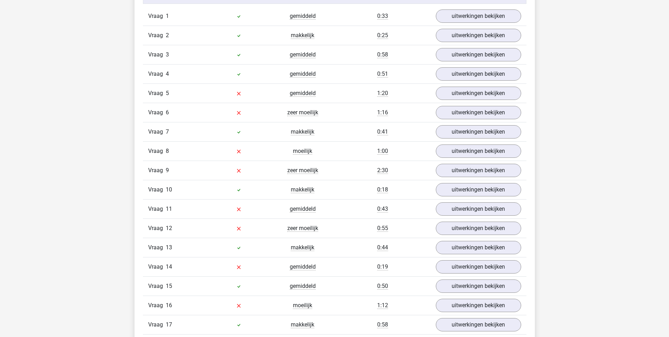
scroll to position [778, 0]
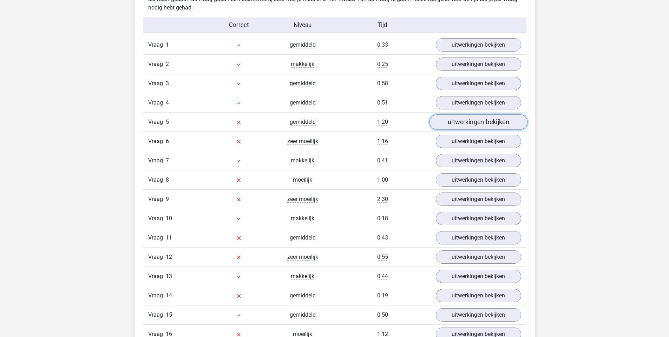
click at [466, 118] on link "uitwerkingen bekijken" at bounding box center [478, 121] width 98 height 15
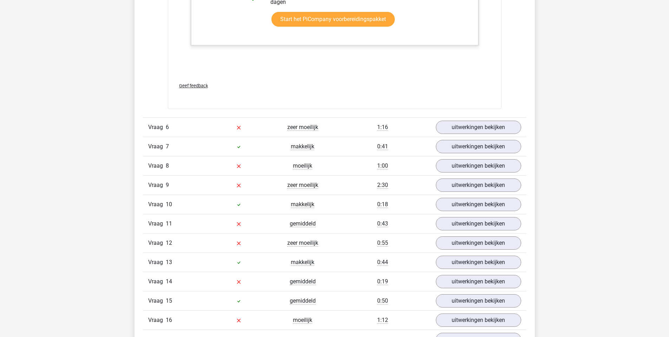
scroll to position [1294, 0]
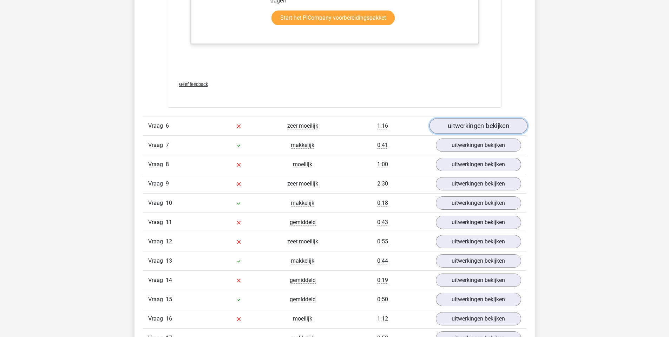
click at [463, 120] on link "uitwerkingen bekijken" at bounding box center [478, 125] width 98 height 15
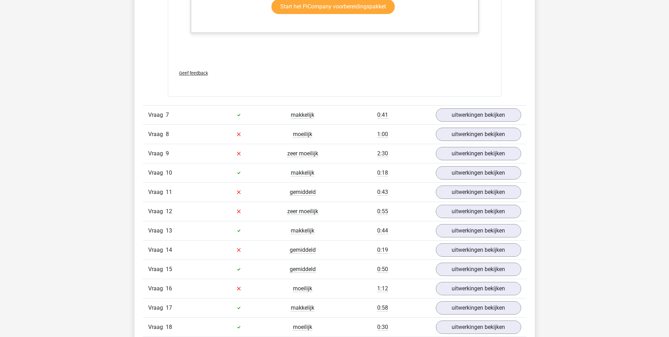
scroll to position [1825, 0]
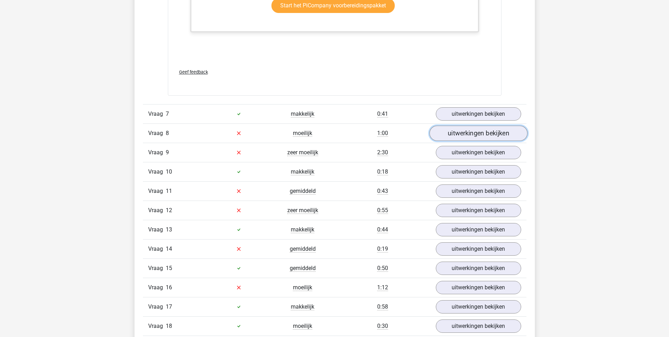
click at [458, 135] on link "uitwerkingen bekijken" at bounding box center [478, 133] width 98 height 15
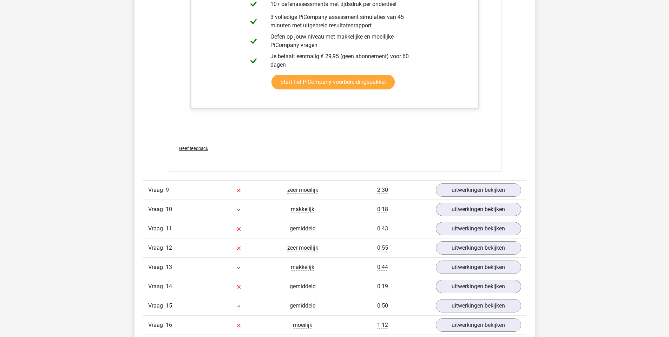
scroll to position [2516, 0]
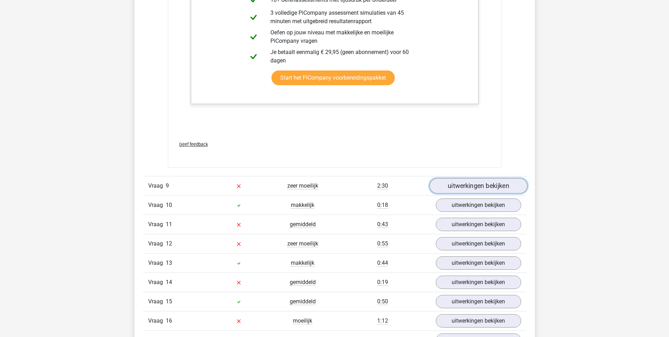
click at [454, 188] on link "uitwerkingen bekijken" at bounding box center [478, 186] width 98 height 15
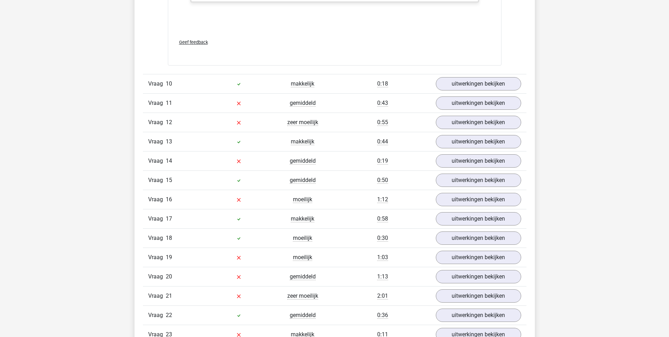
scroll to position [3372, 0]
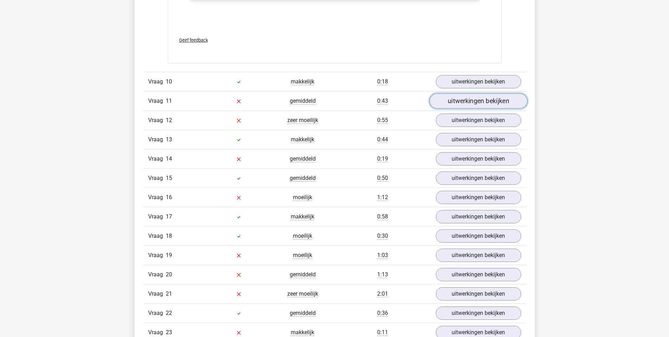
click at [445, 102] on link "uitwerkingen bekijken" at bounding box center [478, 100] width 98 height 15
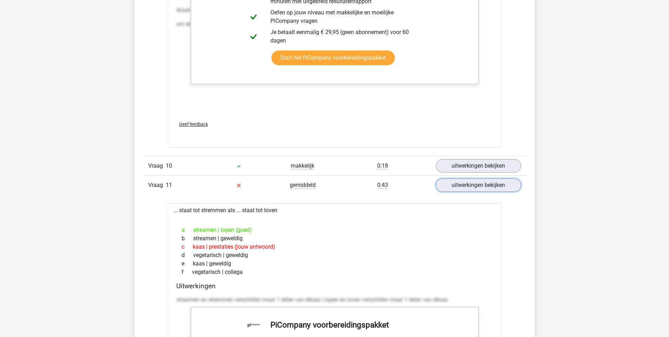
scroll to position [3290, 0]
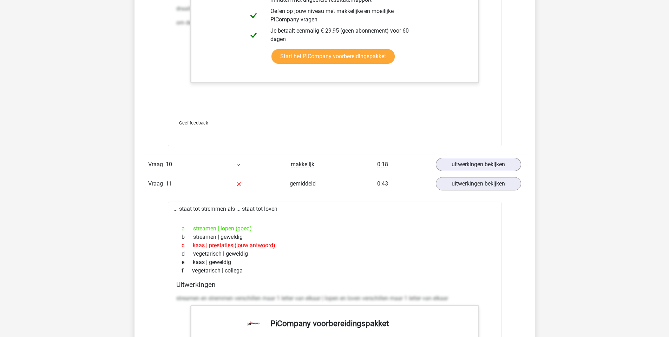
copy div "stremmen"
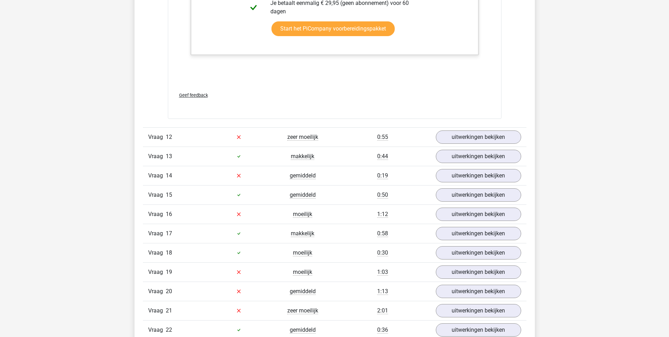
scroll to position [3708, 0]
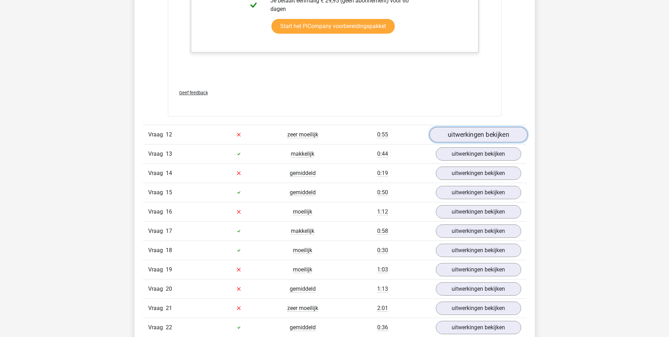
click at [467, 138] on link "uitwerkingen bekijken" at bounding box center [478, 134] width 98 height 15
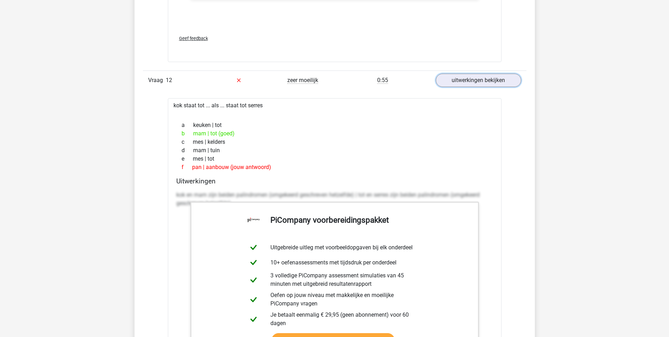
scroll to position [3762, 0]
